Goal: Check status: Check status

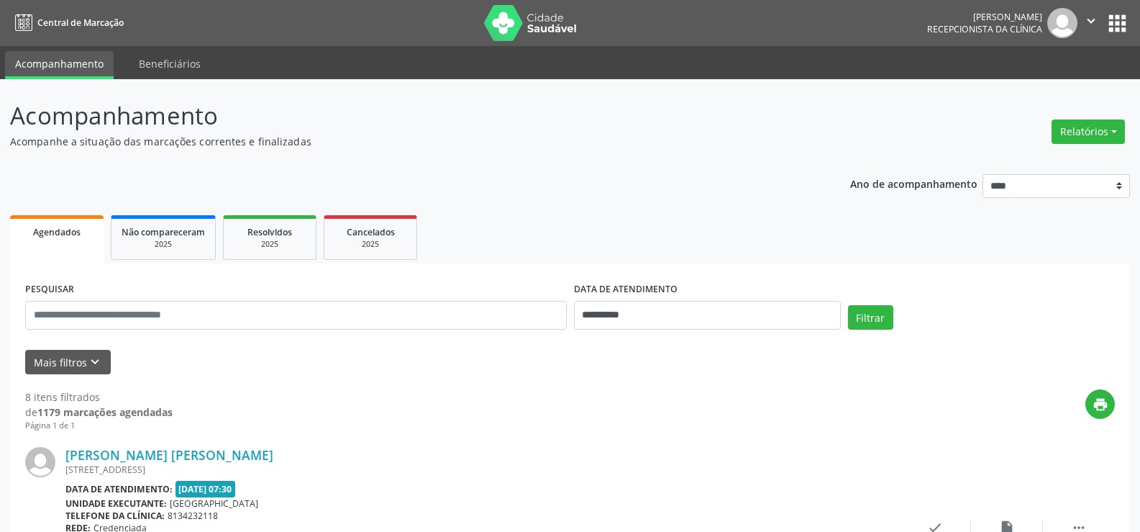
scroll to position [144, 0]
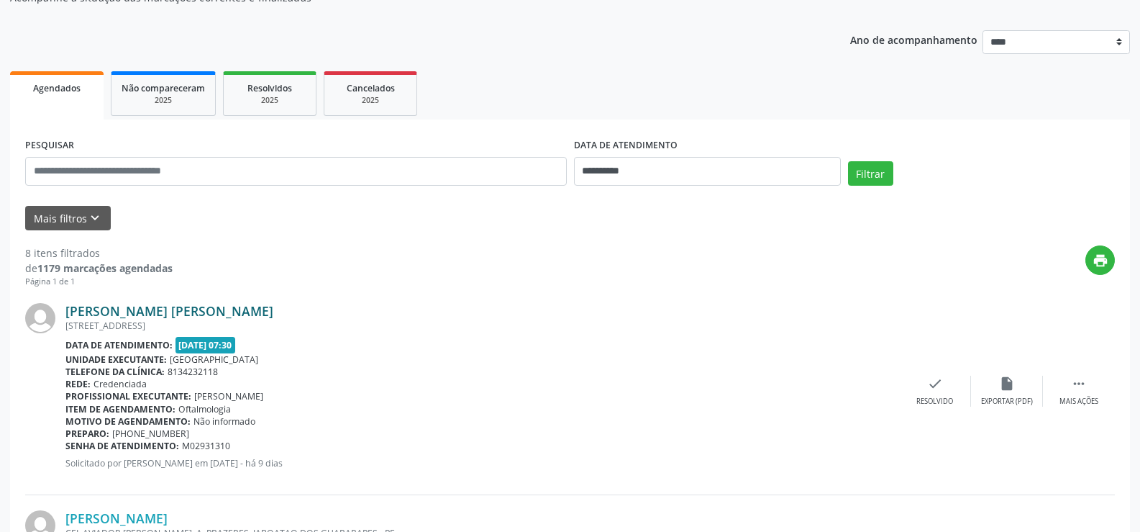
click at [162, 308] on link "[PERSON_NAME] [PERSON_NAME]" at bounding box center [169, 311] width 208 height 16
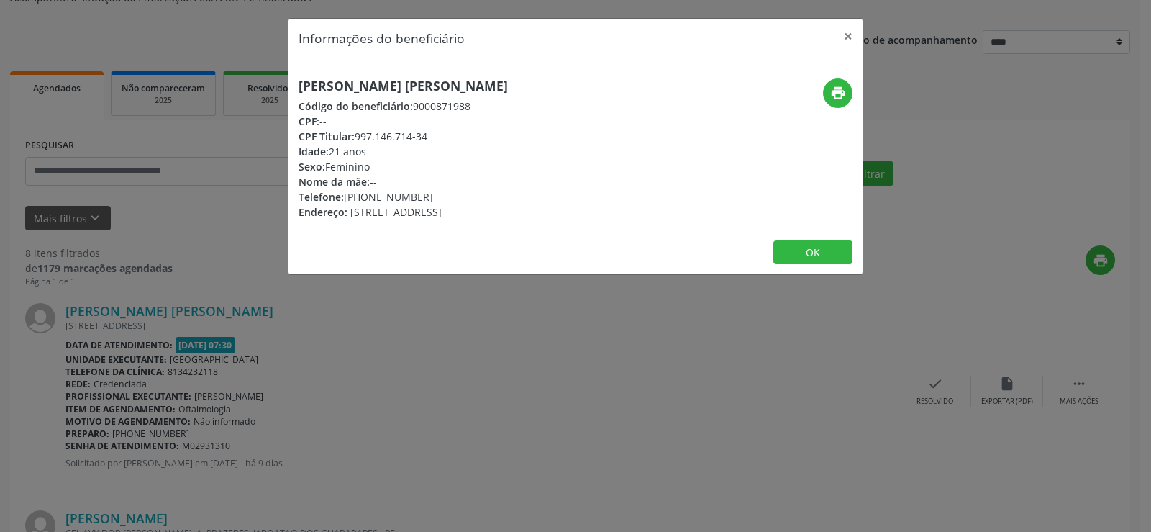
click at [405, 142] on div "CPF Titular: 997.146.714-34" at bounding box center [403, 136] width 209 height 15
click at [849, 33] on button "×" at bounding box center [848, 36] width 29 height 35
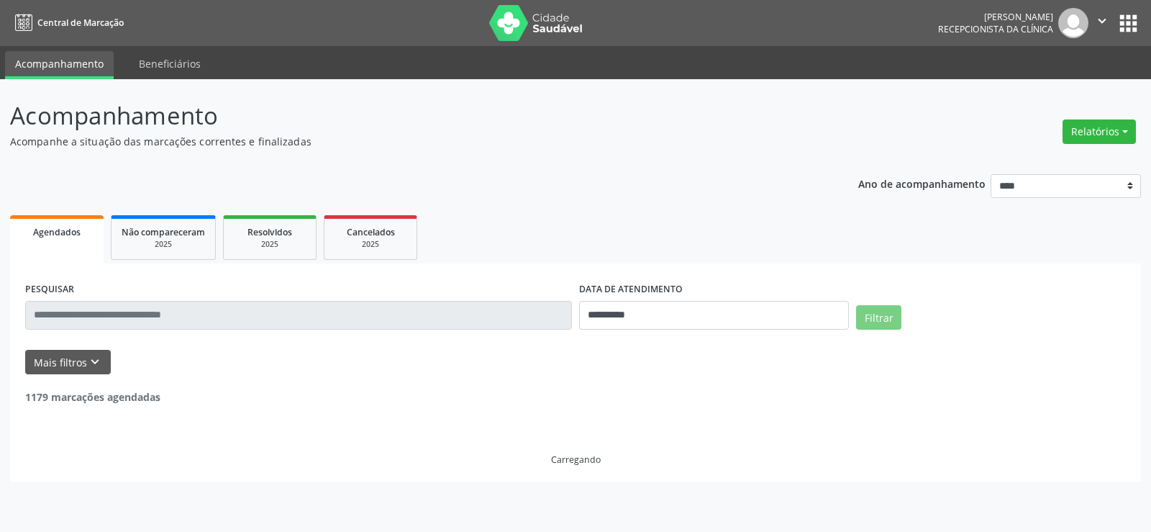
select select "*"
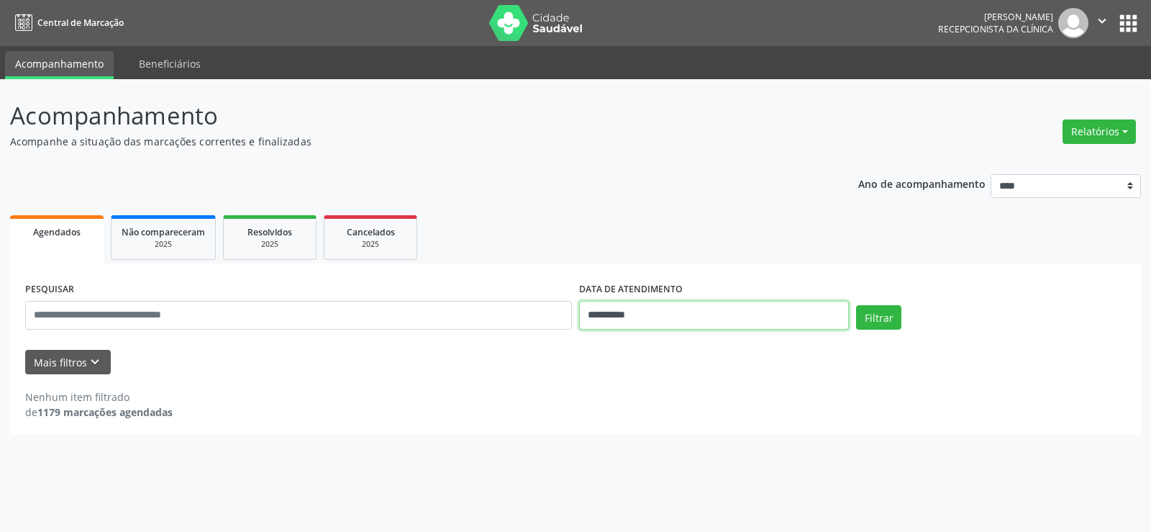
click at [660, 309] on input "**********" at bounding box center [714, 315] width 270 height 29
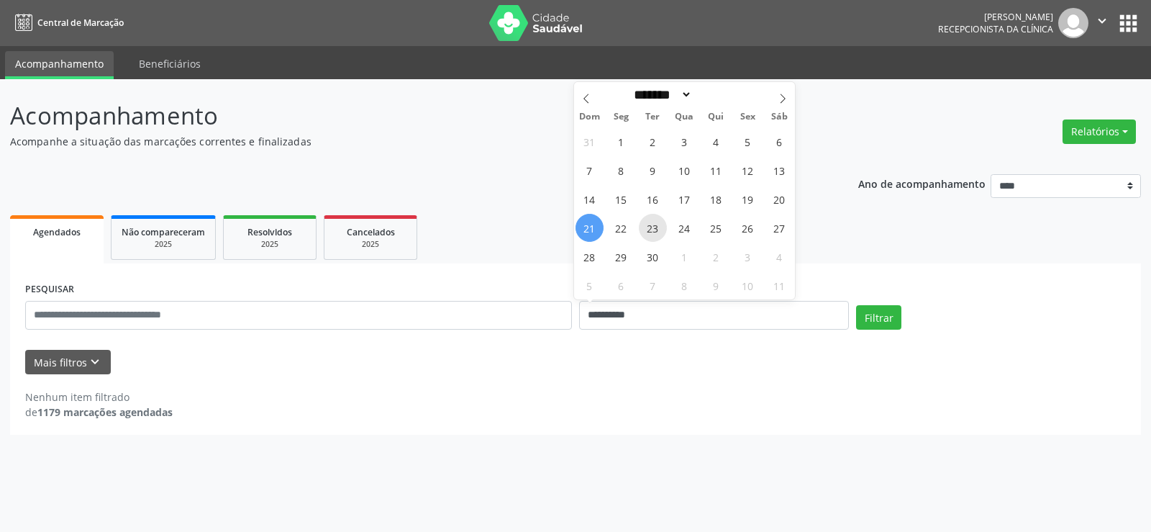
click at [655, 232] on span "23" at bounding box center [653, 228] width 28 height 28
type input "**********"
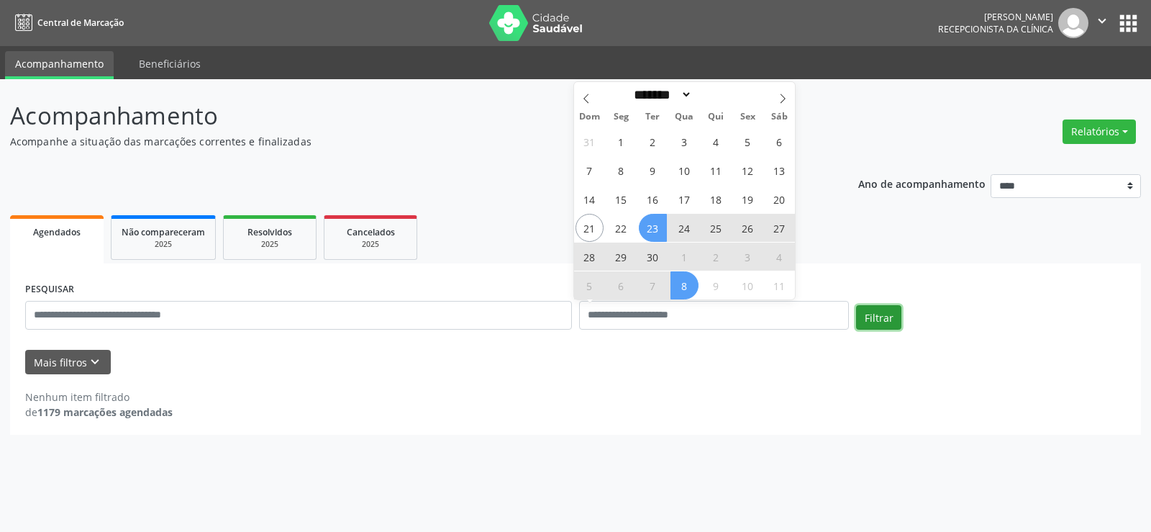
click at [886, 314] on button "Filtrar" at bounding box center [878, 317] width 45 height 24
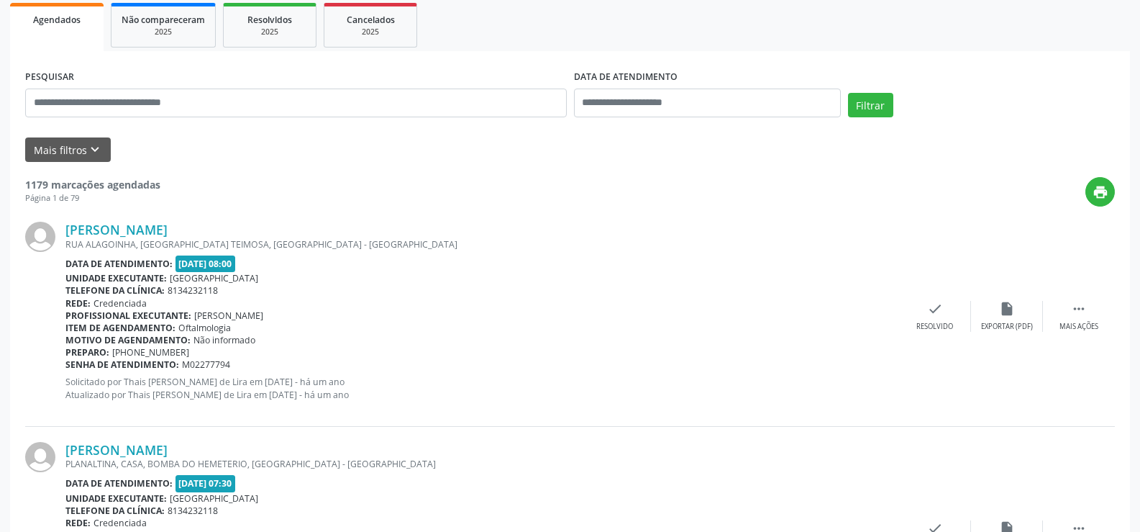
scroll to position [216, 0]
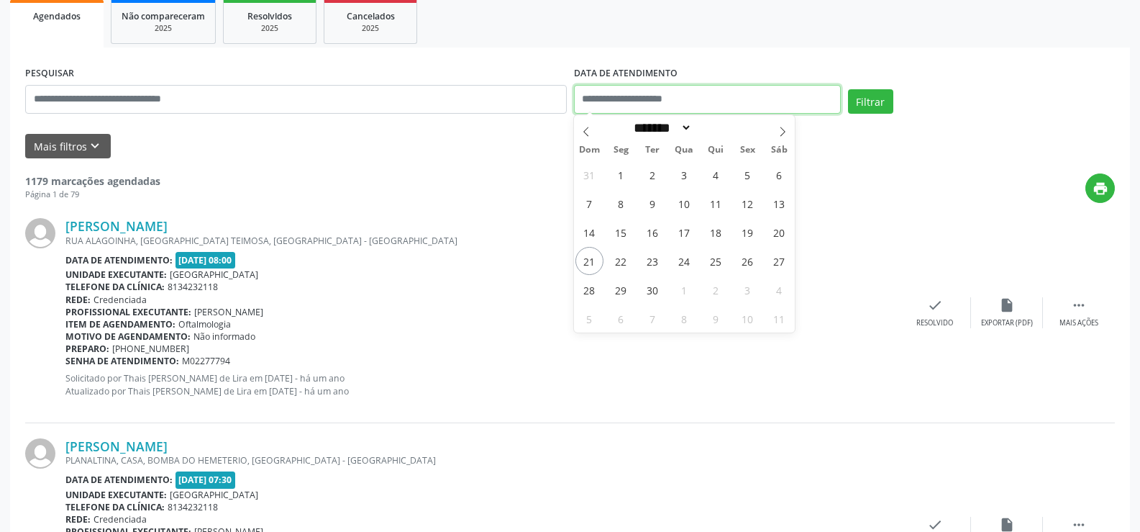
click at [741, 99] on input "text" at bounding box center [707, 99] width 267 height 29
click at [719, 95] on input "text" at bounding box center [707, 99] width 267 height 29
click at [654, 260] on span "23" at bounding box center [653, 261] width 28 height 28
type input "**********"
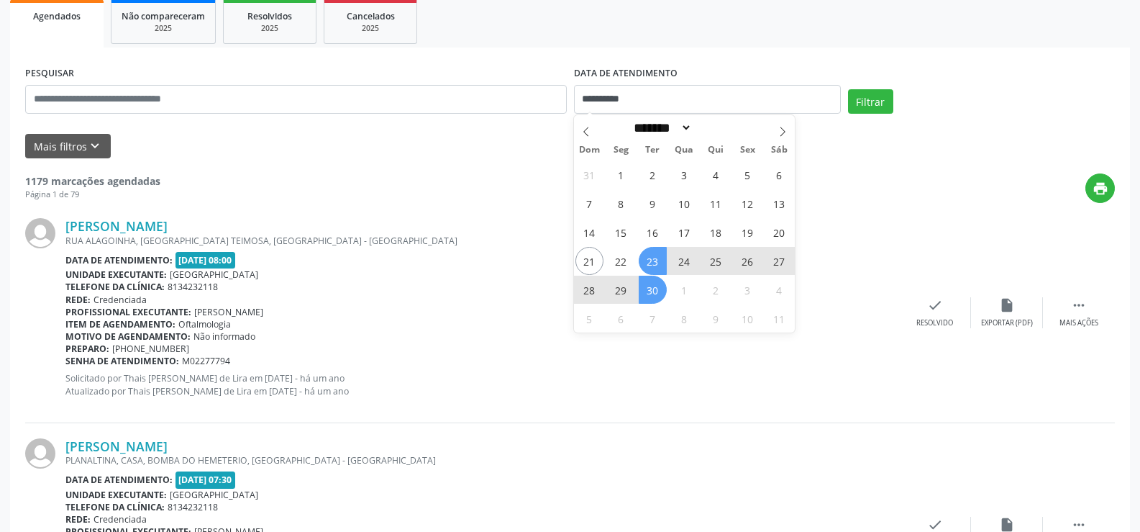
drag, startPoint x: 658, startPoint y: 288, endPoint x: 668, endPoint y: 280, distance: 12.3
click at [658, 287] on span "30" at bounding box center [653, 290] width 28 height 28
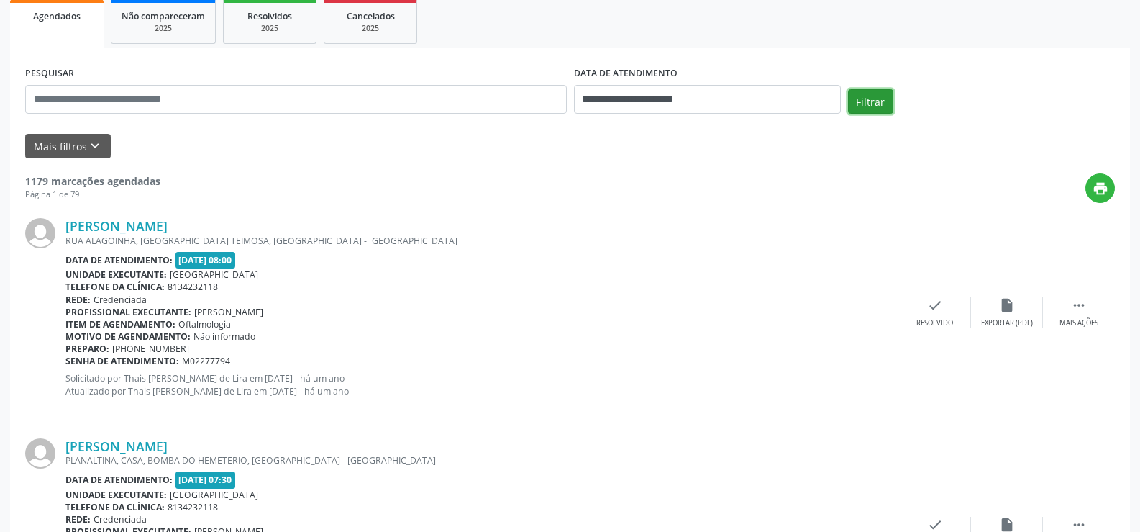
click at [862, 106] on button "Filtrar" at bounding box center [870, 101] width 45 height 24
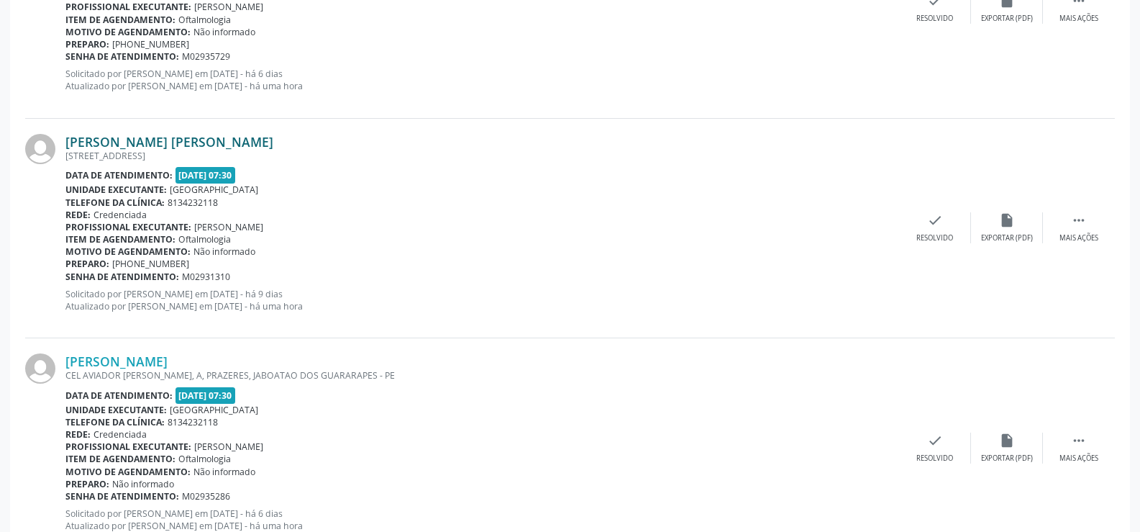
scroll to position [576, 0]
